Goal: Use online tool/utility

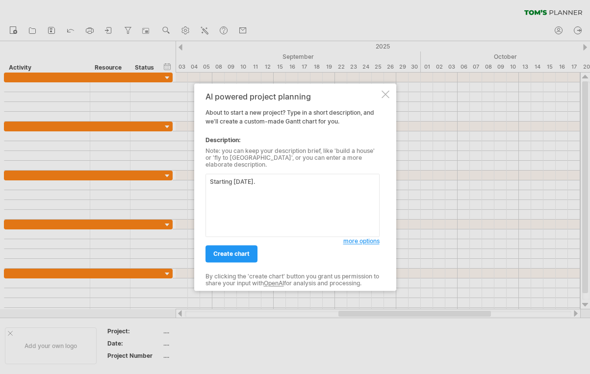
paste textarea "Concept Design: 4-6 weeks Schematic Design: 6-8 weeks Design Development: 8-10 …"
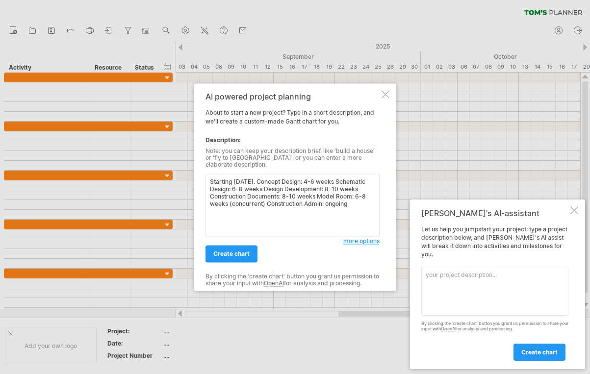
click at [283, 177] on textarea "Starting [DATE]. Concept Design: 4-6 weeks Schematic Design: 6-8 weeks Design D…" at bounding box center [293, 205] width 174 height 63
click at [242, 207] on textarea "Starting [DATE][DOMAIN_NAME] week between phases. Concept Design: 4-6 weeks Sch…" at bounding box center [293, 205] width 174 height 63
drag, startPoint x: 264, startPoint y: 214, endPoint x: 258, endPoint y: 214, distance: 6.4
click at [258, 214] on textarea "Starting [DATE][DOMAIN_NAME] week between phases. Concept Design: 4-6 weeks Sch…" at bounding box center [293, 205] width 174 height 63
click at [252, 214] on textarea "Starting [DATE][DOMAIN_NAME] week between phases. Concept Design: 4-6 weeks Sch…" at bounding box center [293, 205] width 174 height 63
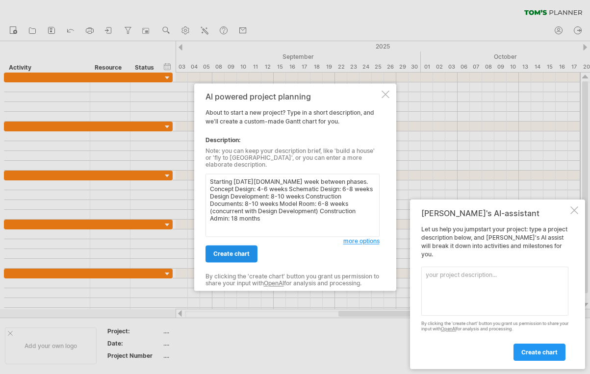
type textarea "Starting [DATE][DOMAIN_NAME] week between phases. Concept Design: 4-6 weeks Sch…"
click at [244, 250] on span "create chart" at bounding box center [231, 253] width 36 height 7
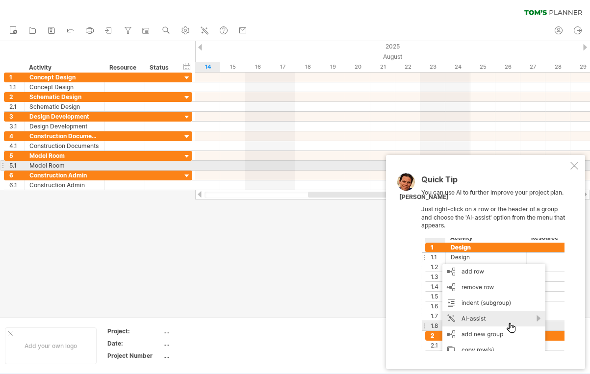
click at [574, 164] on div at bounding box center [575, 166] width 8 height 8
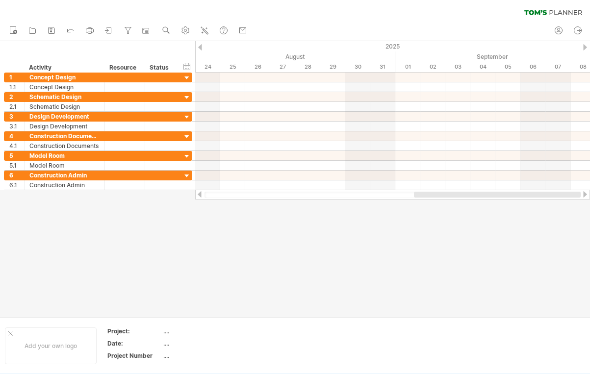
drag, startPoint x: 446, startPoint y: 193, endPoint x: 609, endPoint y: 201, distance: 163.0
click at [590, 201] on html "progress(100%) Trying to reach [DOMAIN_NAME] Connected again... 0% clear filter…" at bounding box center [295, 188] width 590 height 376
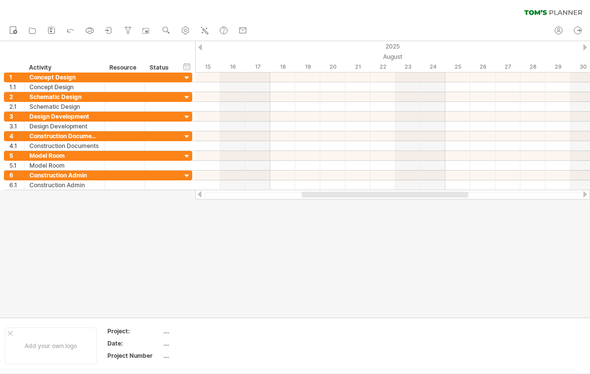
drag, startPoint x: 525, startPoint y: 196, endPoint x: 414, endPoint y: 203, distance: 112.1
click at [414, 203] on div "Trying to reach [DOMAIN_NAME] Connected again... 0% clear filter new 1" at bounding box center [295, 187] width 590 height 374
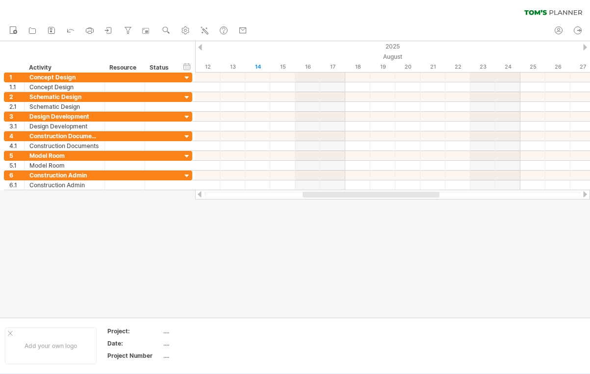
drag, startPoint x: 414, startPoint y: 203, endPoint x: 300, endPoint y: 205, distance: 113.8
click at [300, 205] on div at bounding box center [295, 179] width 590 height 277
